Goal: Information Seeking & Learning: Learn about a topic

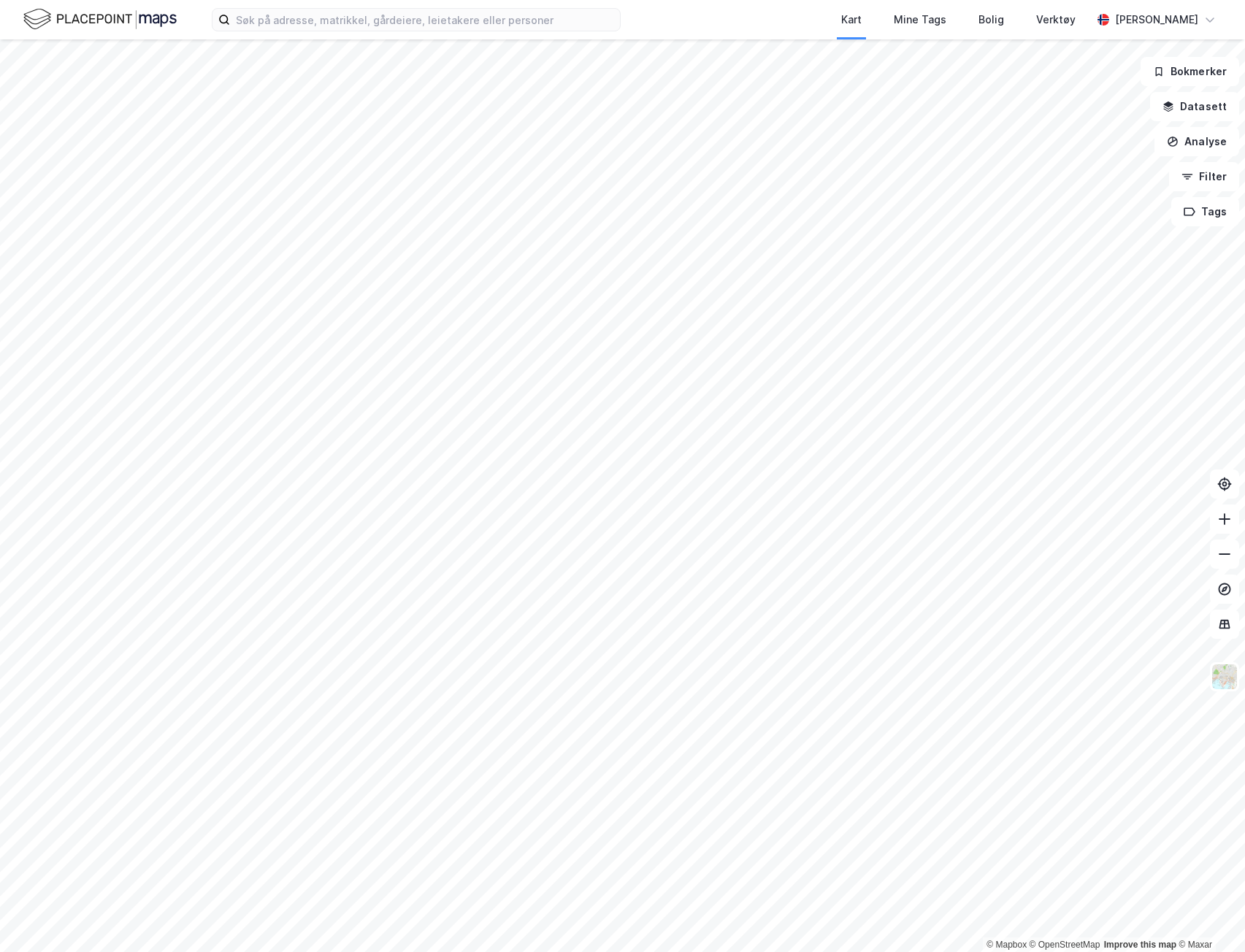
click at [388, 38] on div "Kart Mine Tags Bolig Verktøy [PERSON_NAME]" at bounding box center [622, 20] width 1245 height 39
click at [389, 23] on input at bounding box center [424, 20] width 390 height 22
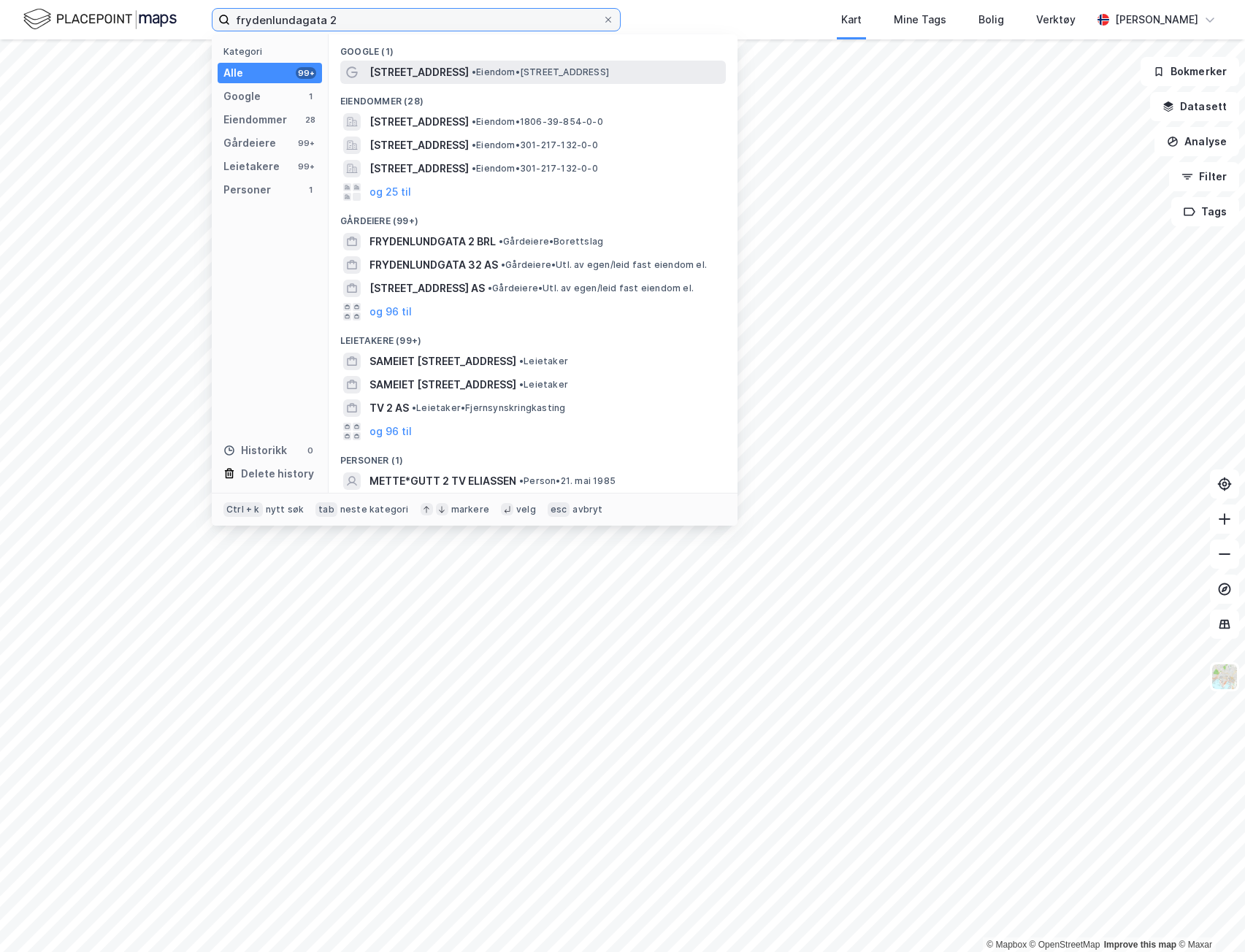
type input "frydenlundagata 2"
click at [473, 68] on span "• Eiendom • [STREET_ADDRESS]" at bounding box center [540, 72] width 137 height 12
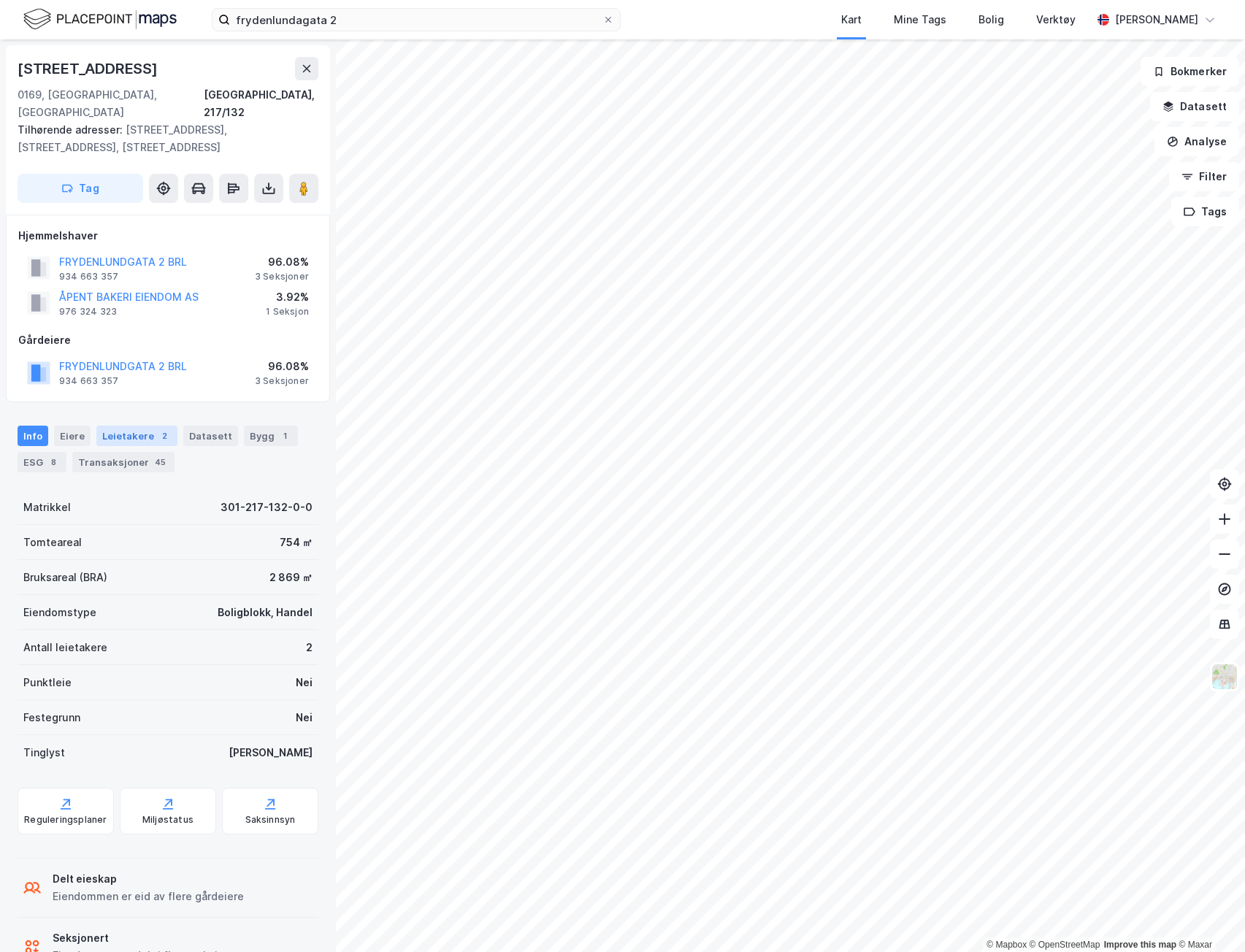
click at [117, 426] on div "Leietakere 2" at bounding box center [137, 436] width 81 height 20
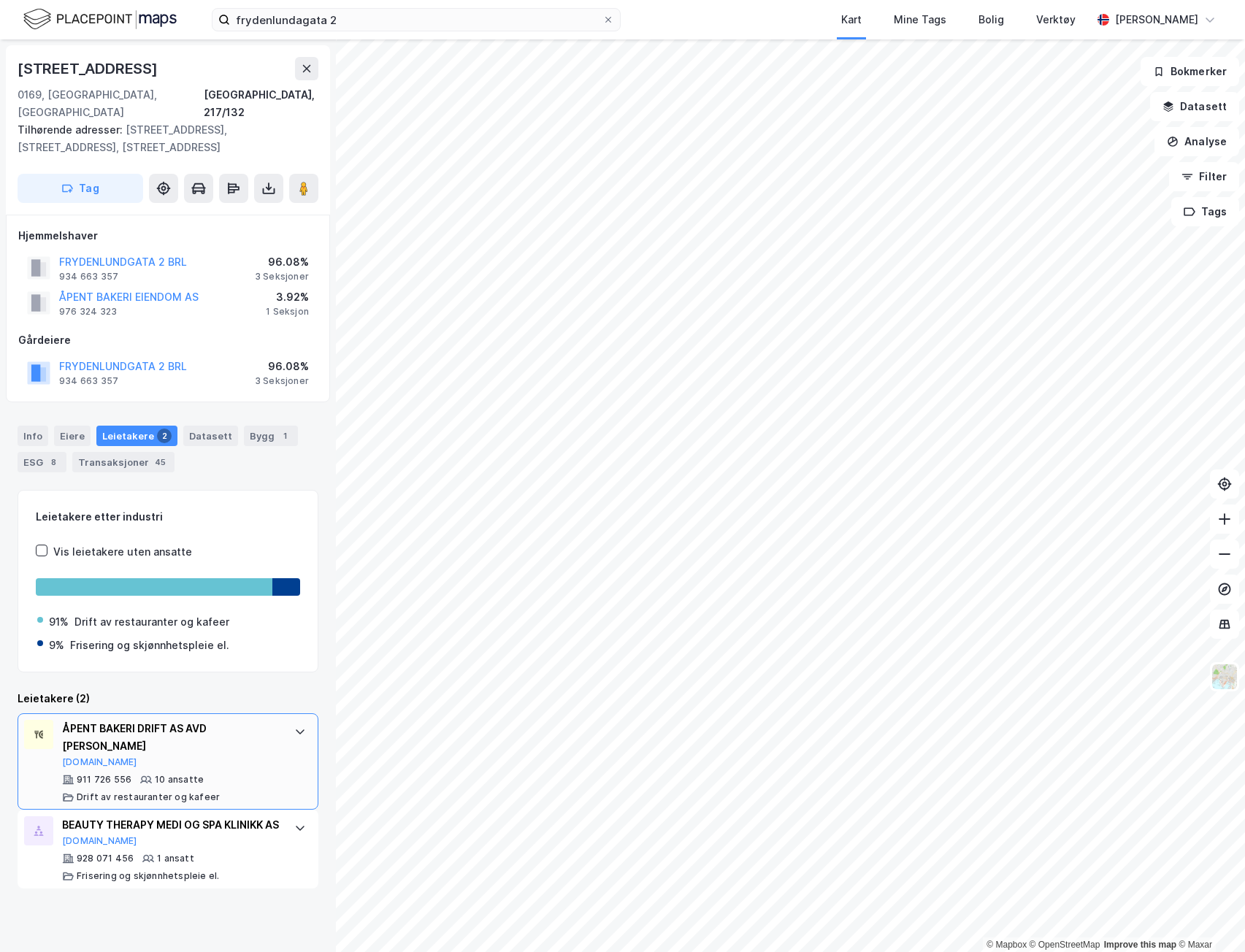
click at [289, 720] on div at bounding box center [300, 732] width 24 height 24
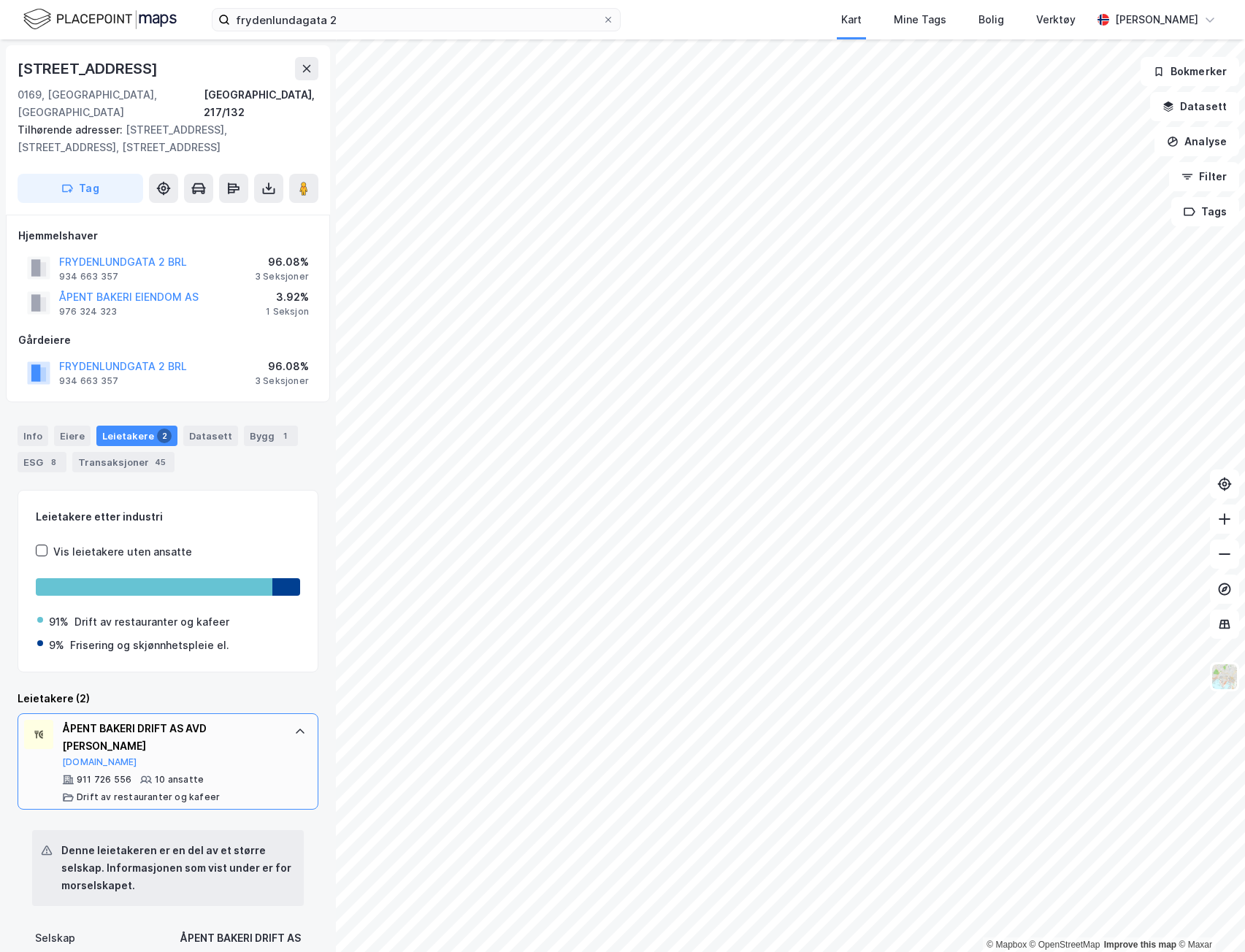
click at [289, 720] on div at bounding box center [300, 732] width 24 height 24
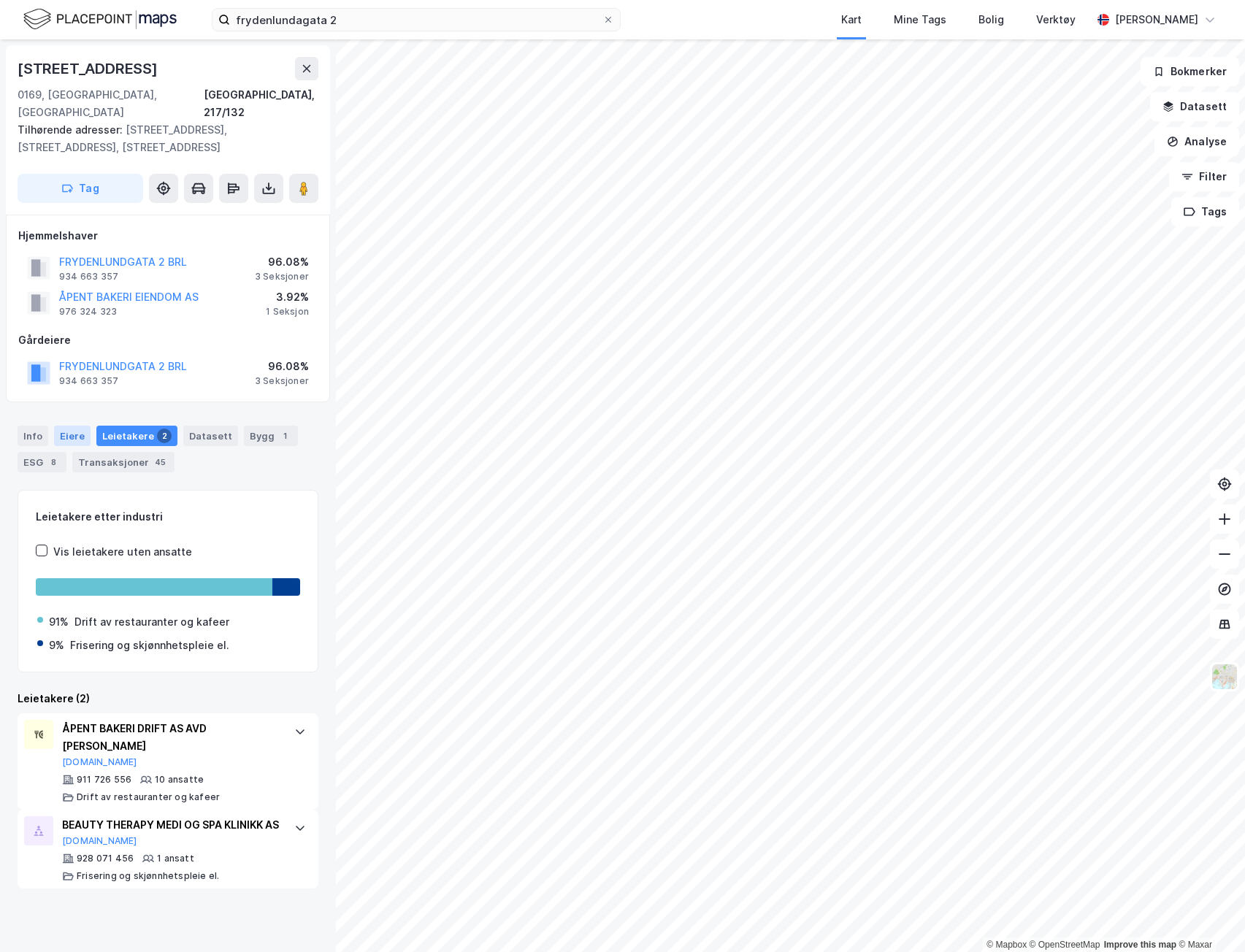
click at [85, 426] on div "Eiere" at bounding box center [72, 436] width 37 height 20
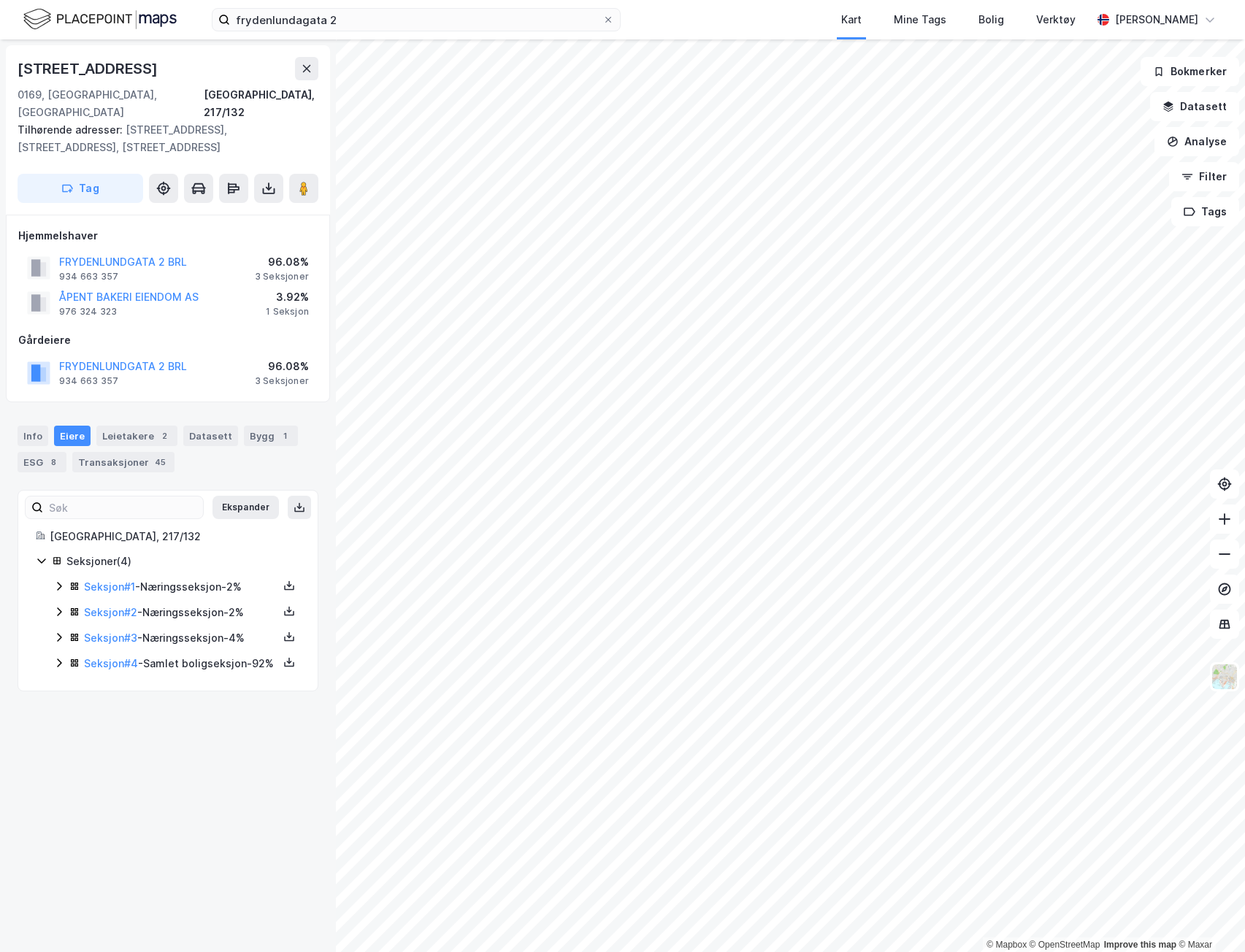
click at [63, 657] on icon at bounding box center [59, 663] width 12 height 12
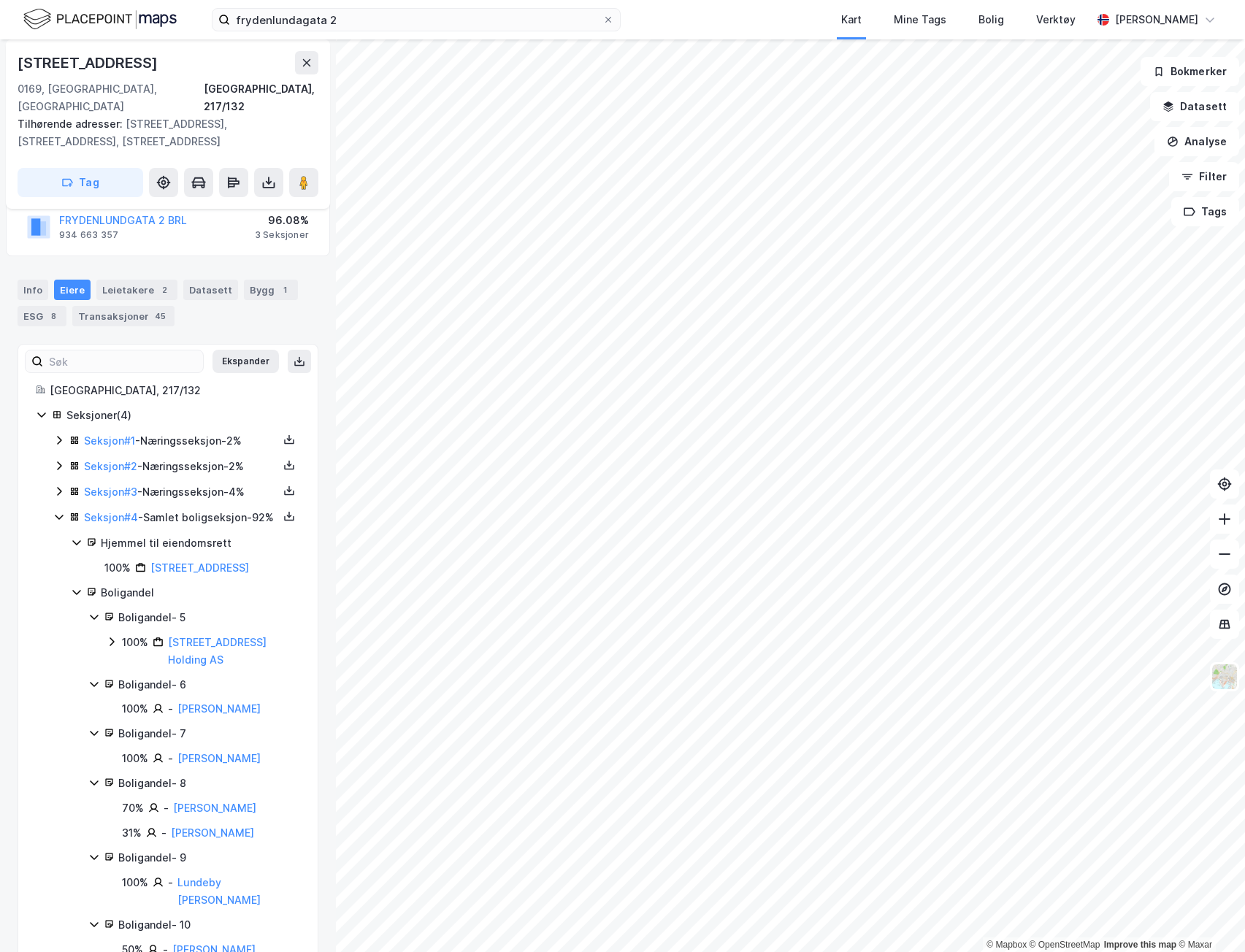
scroll to position [219, 0]
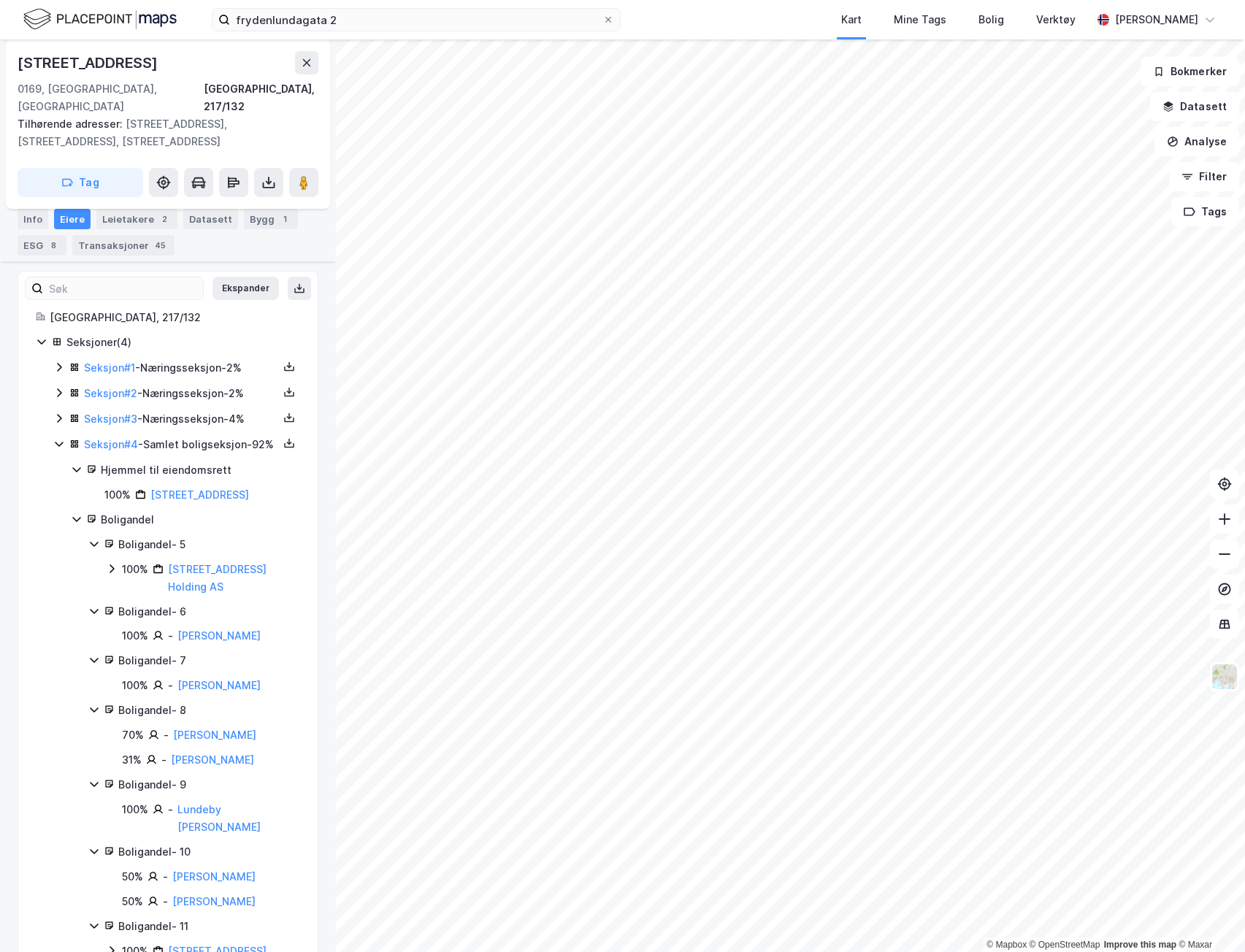
click at [110, 571] on icon at bounding box center [111, 569] width 12 height 12
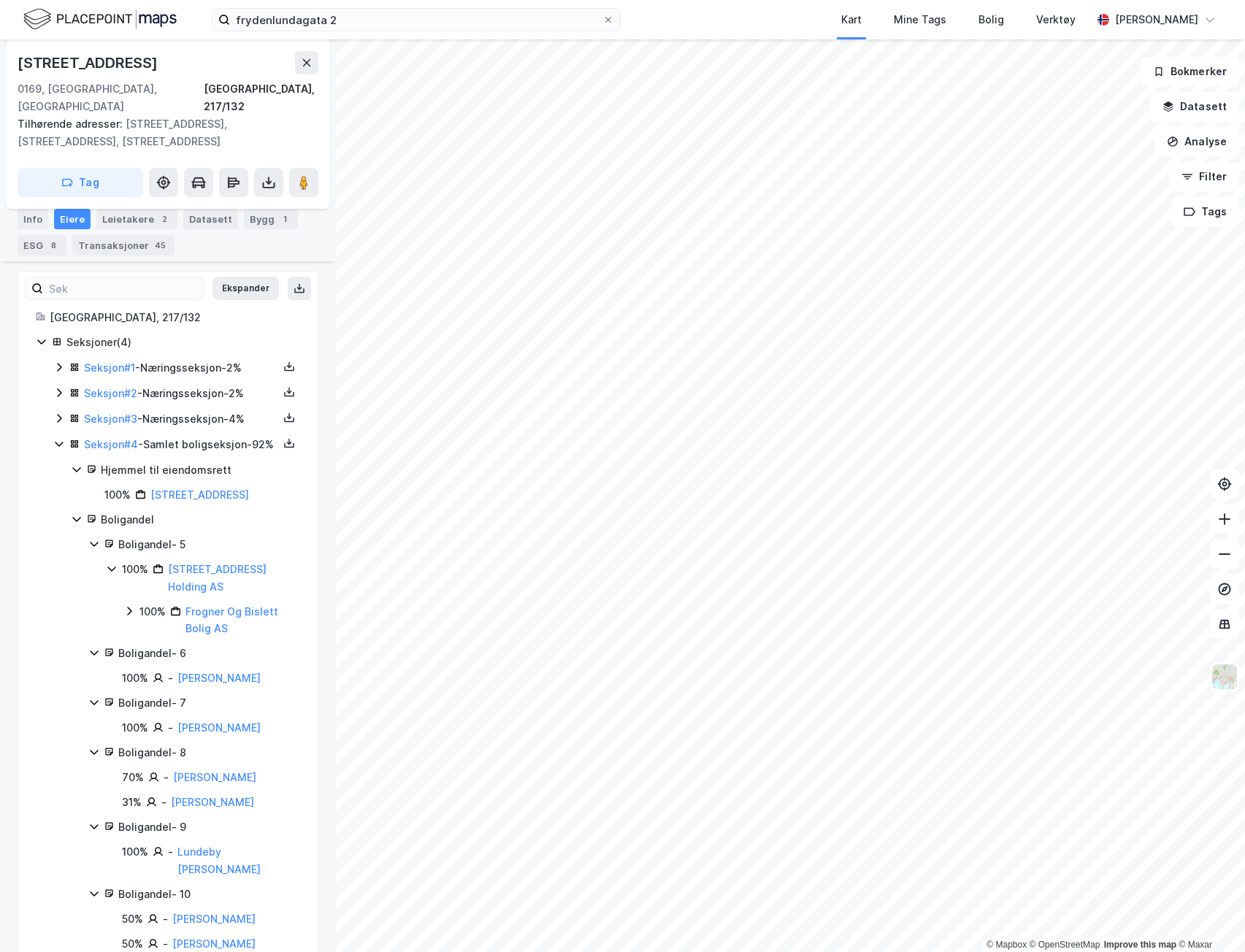
click at [110, 571] on icon at bounding box center [111, 569] width 12 height 12
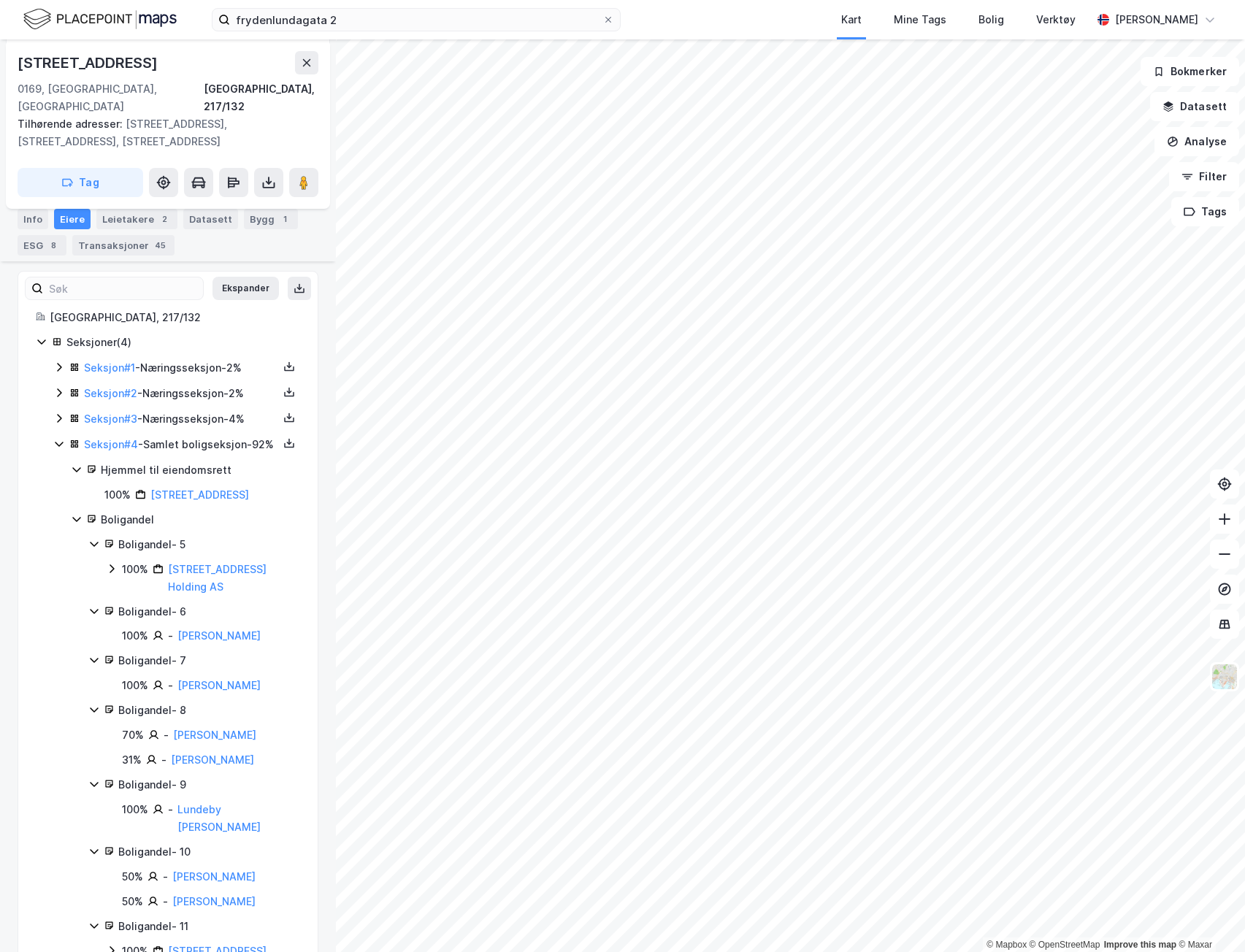
click at [110, 571] on icon at bounding box center [111, 569] width 12 height 12
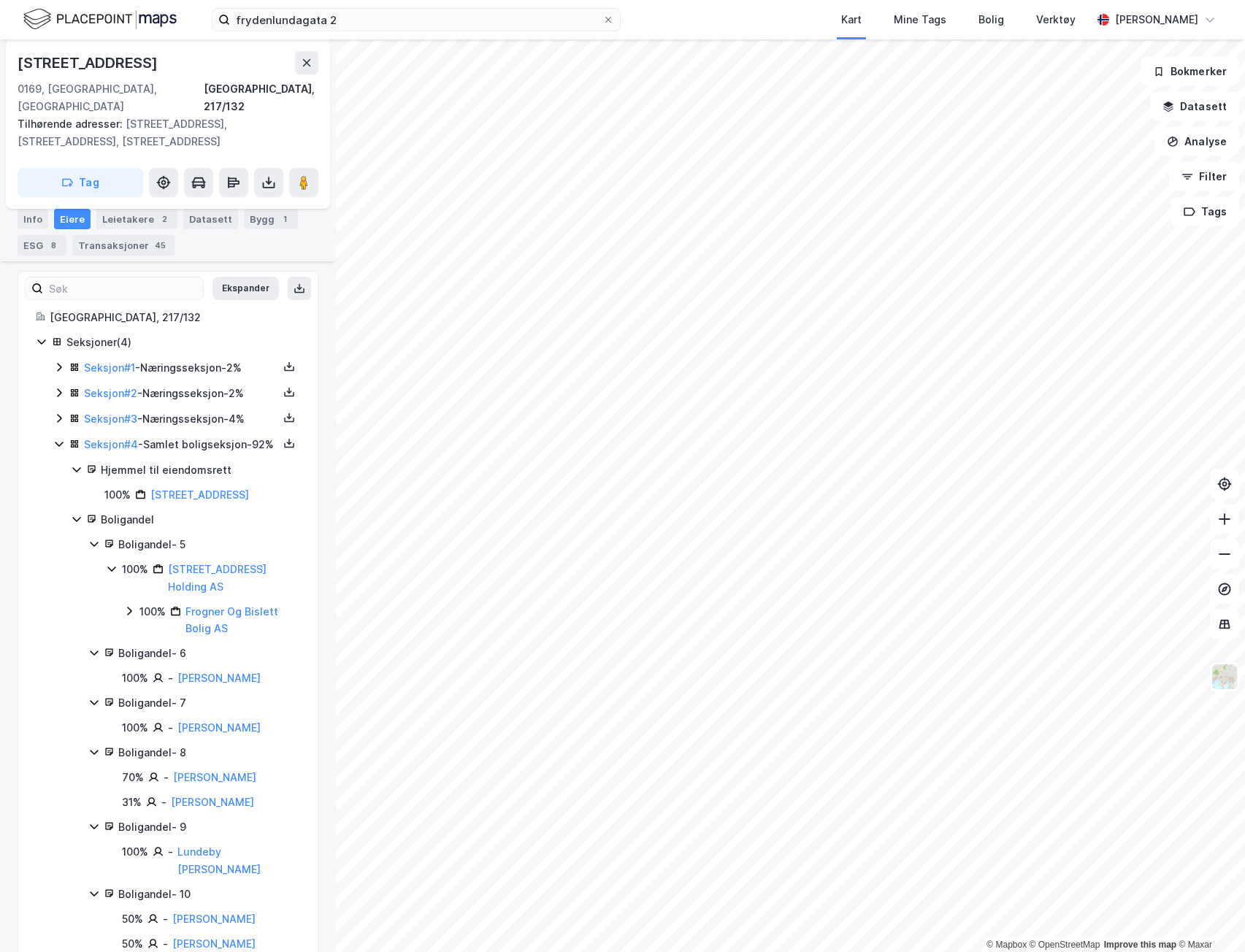
click at [126, 612] on icon at bounding box center [129, 611] width 12 height 12
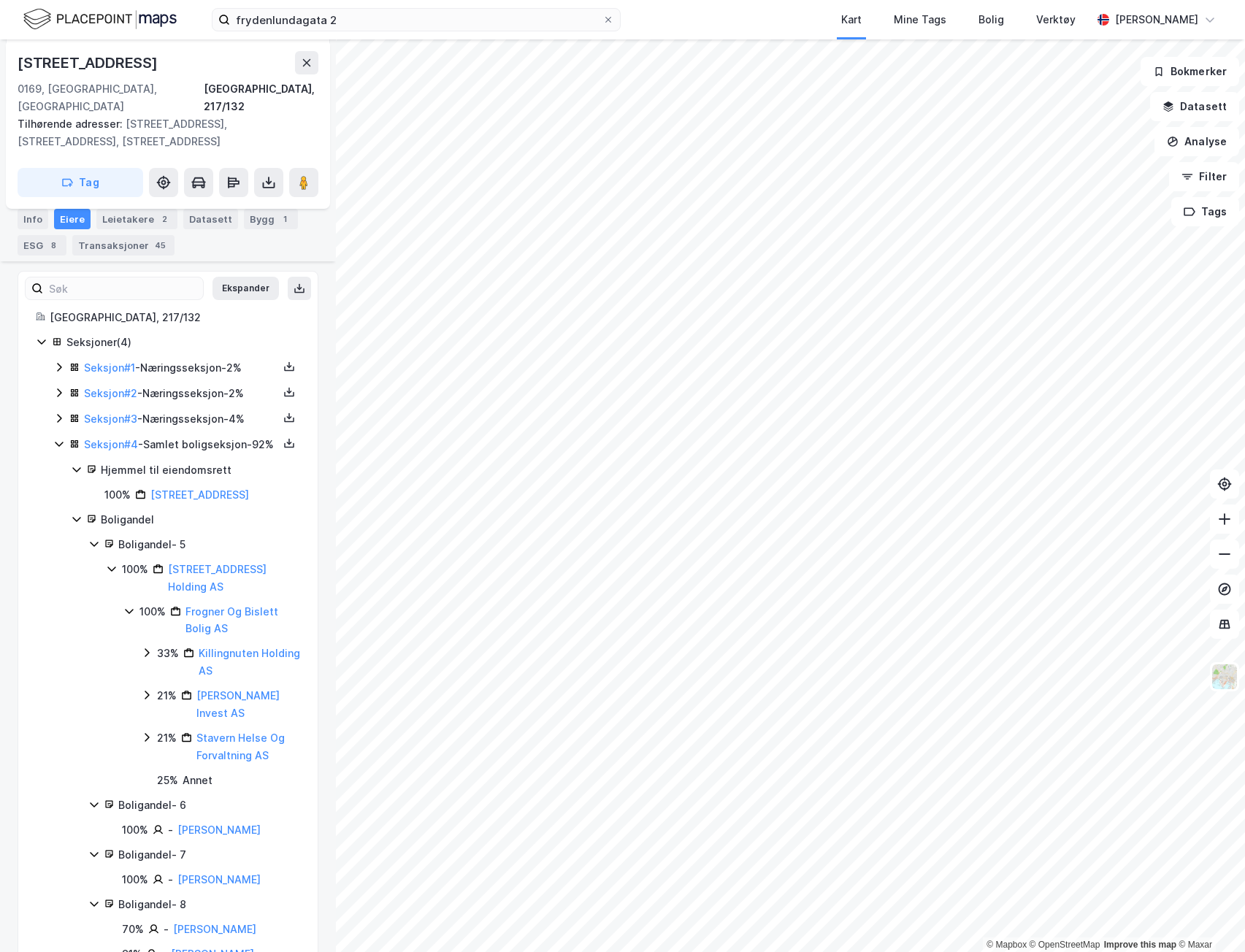
click at [126, 612] on icon at bounding box center [129, 611] width 12 height 12
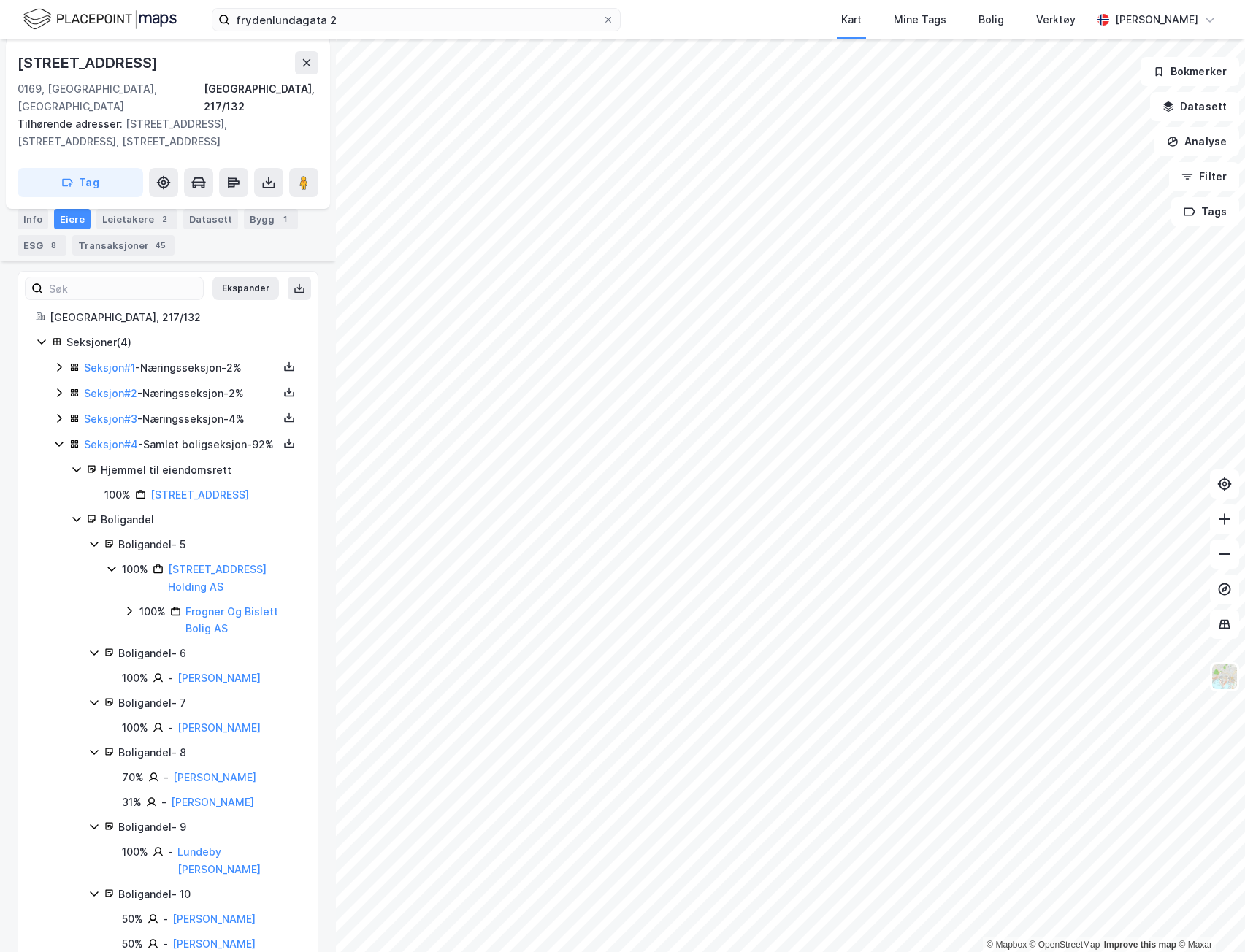
click at [118, 569] on div "100% [STREET_ADDRESS] Holding AS" at bounding box center [203, 578] width 195 height 35
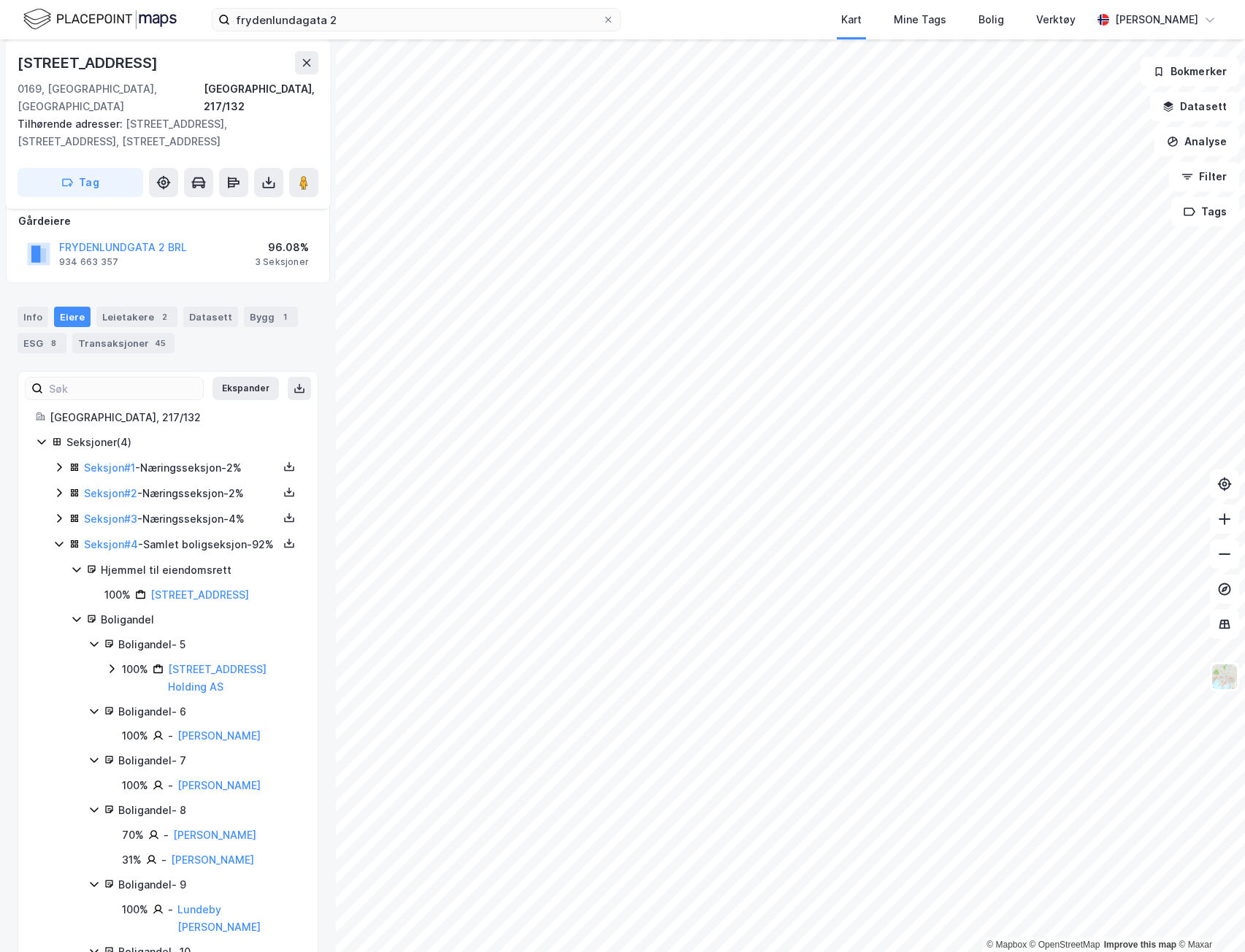
scroll to position [86, 0]
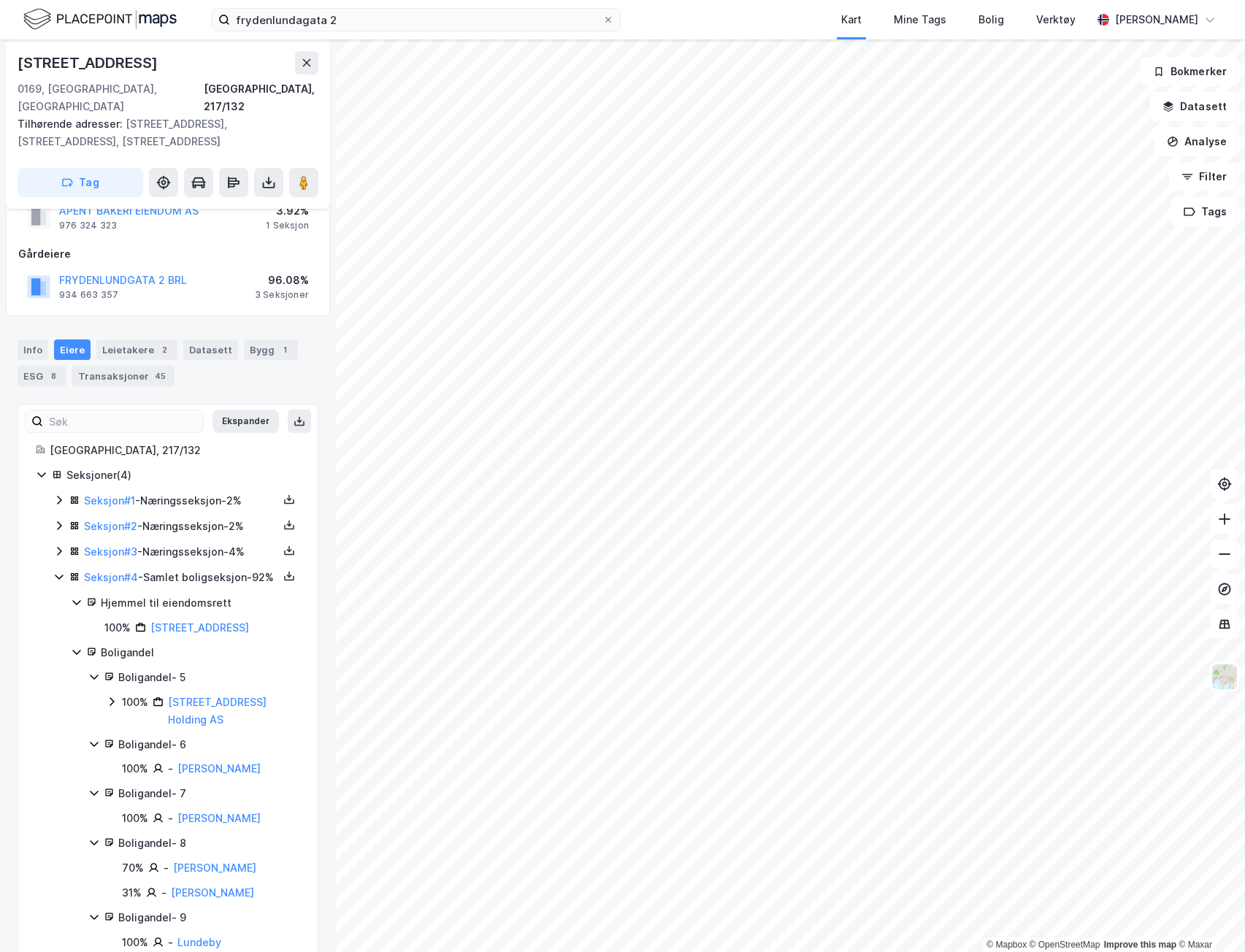
click at [103, 675] on div "Boligandel - 5" at bounding box center [195, 678] width 212 height 17
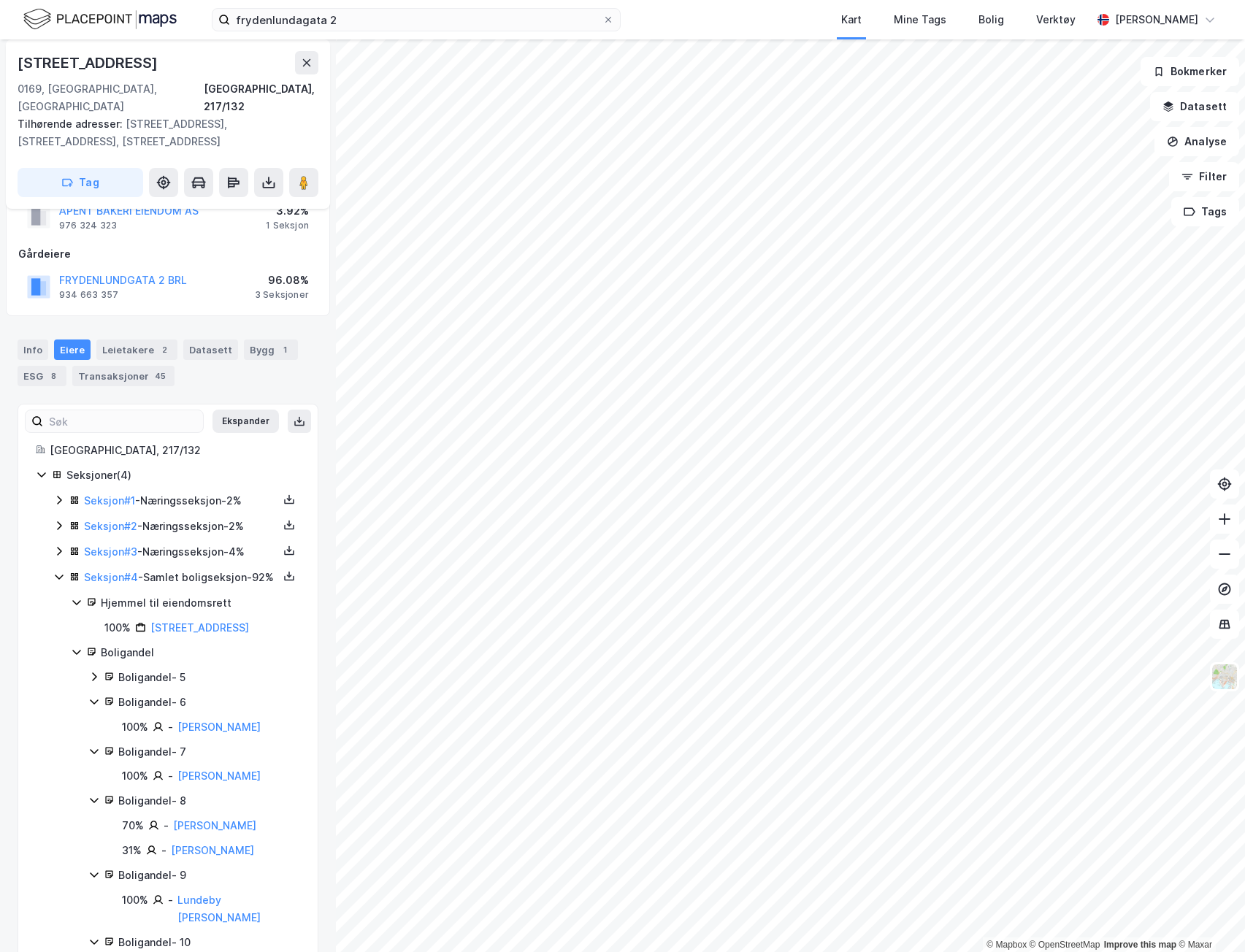
click at [96, 672] on icon at bounding box center [94, 676] width 12 height 12
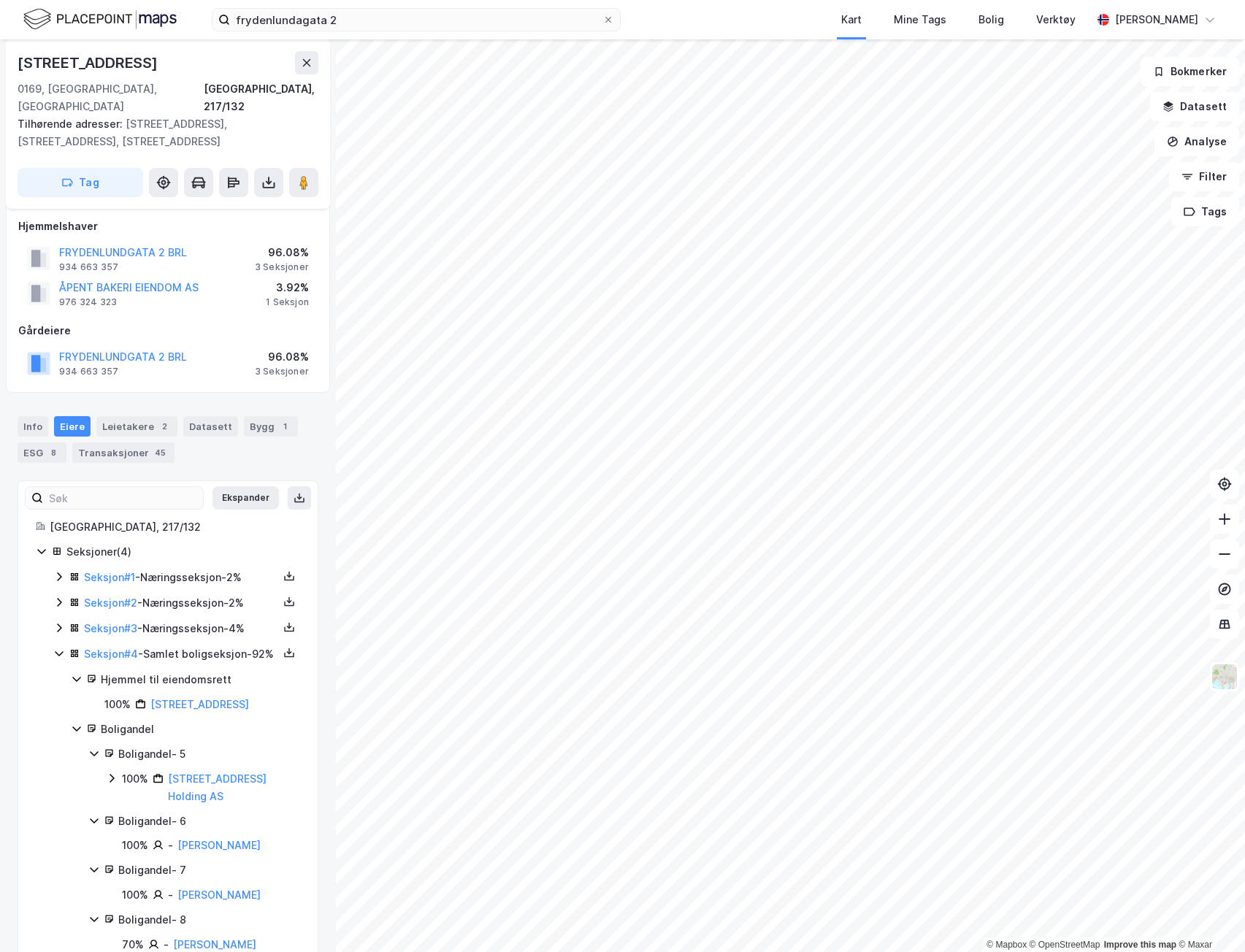
scroll to position [0, 0]
